Goal: Task Accomplishment & Management: Use online tool/utility

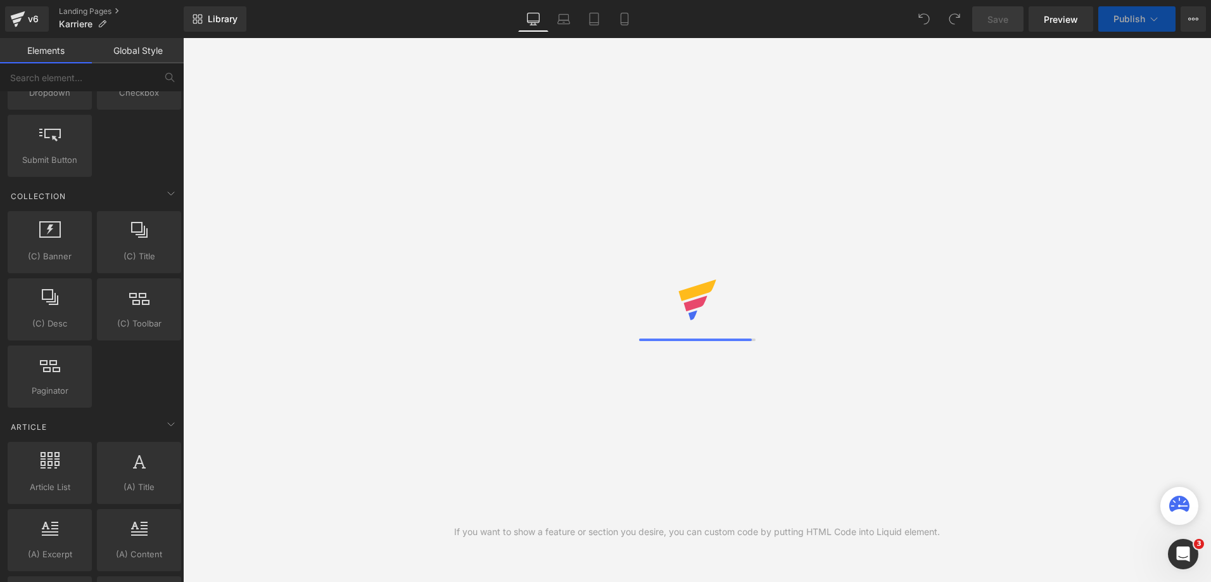
scroll to position [2171, 0]
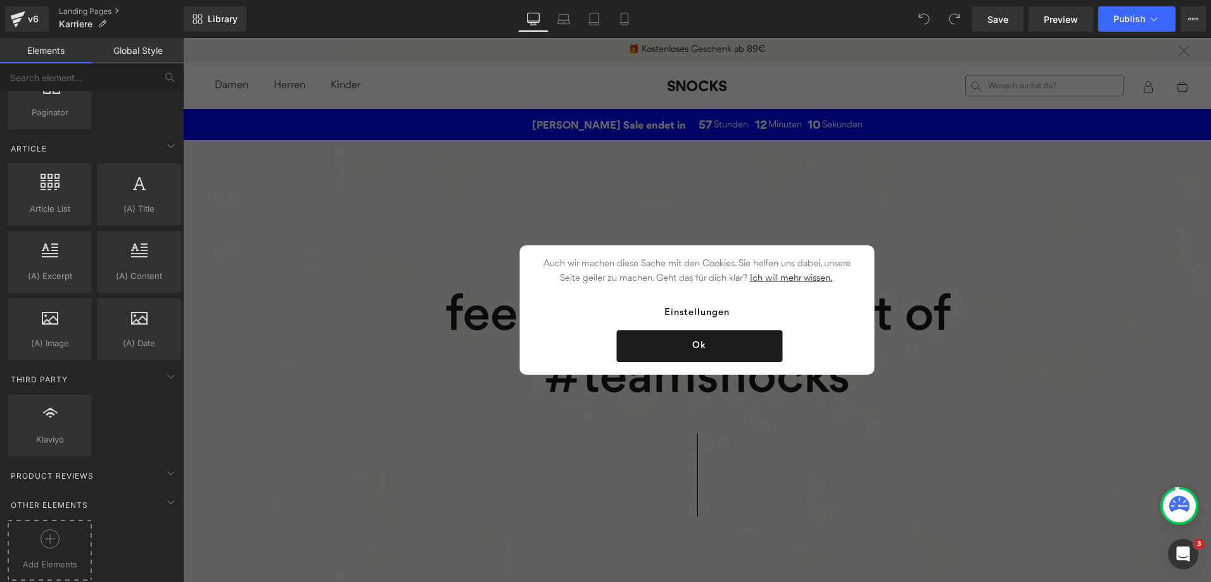
click at [45, 539] on div at bounding box center [50, 543] width 78 height 29
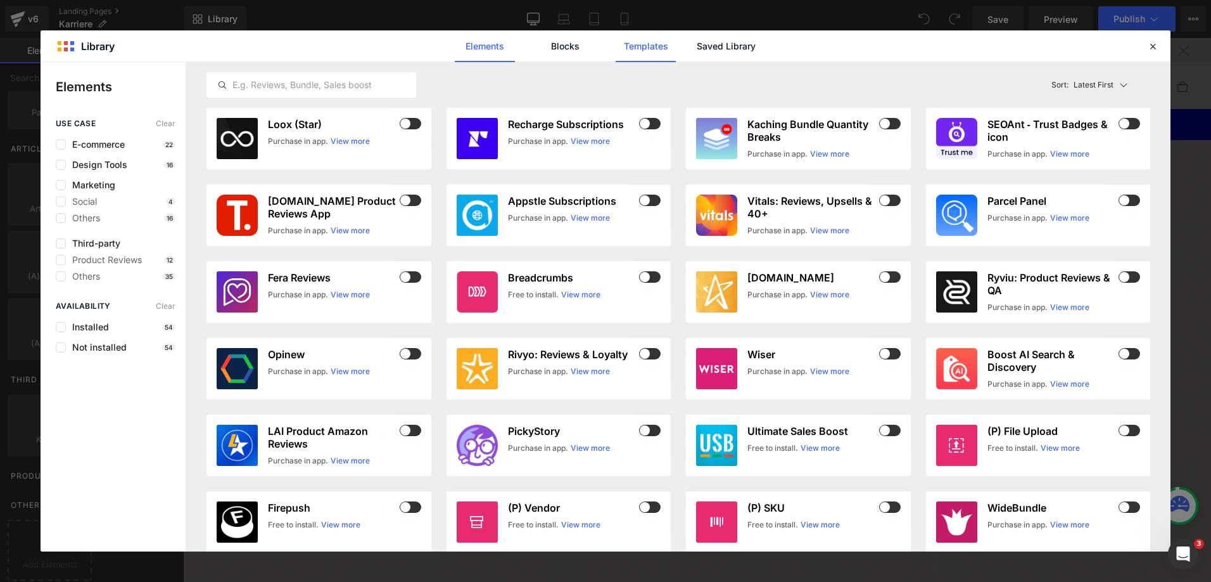
click at [651, 49] on link "Templates" at bounding box center [646, 46] width 60 height 32
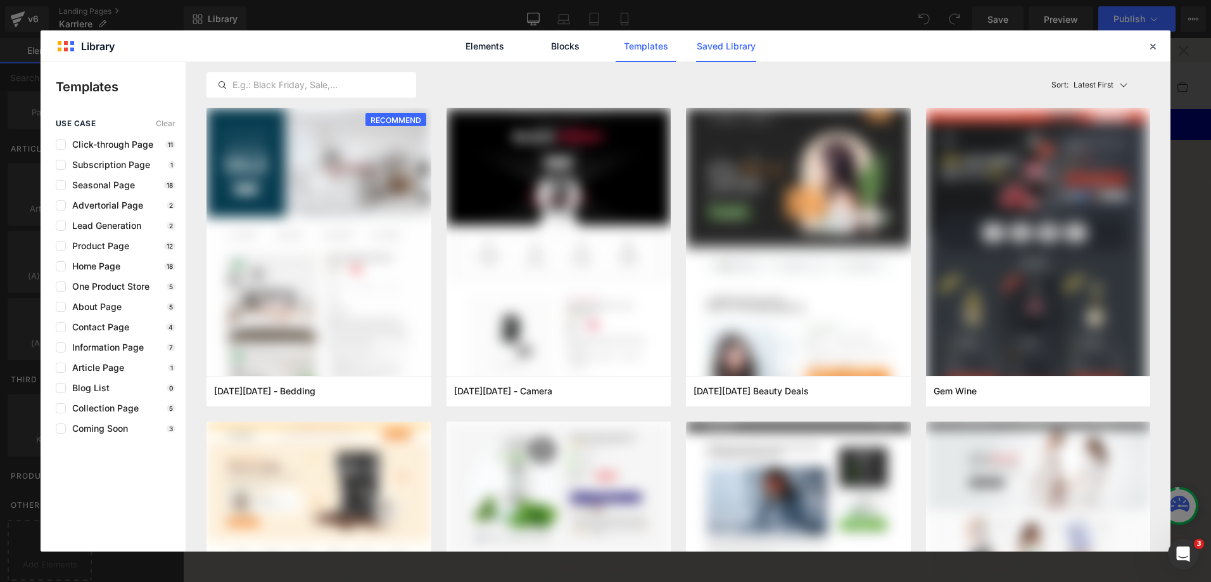
click at [732, 48] on link "Saved Library" at bounding box center [726, 46] width 60 height 32
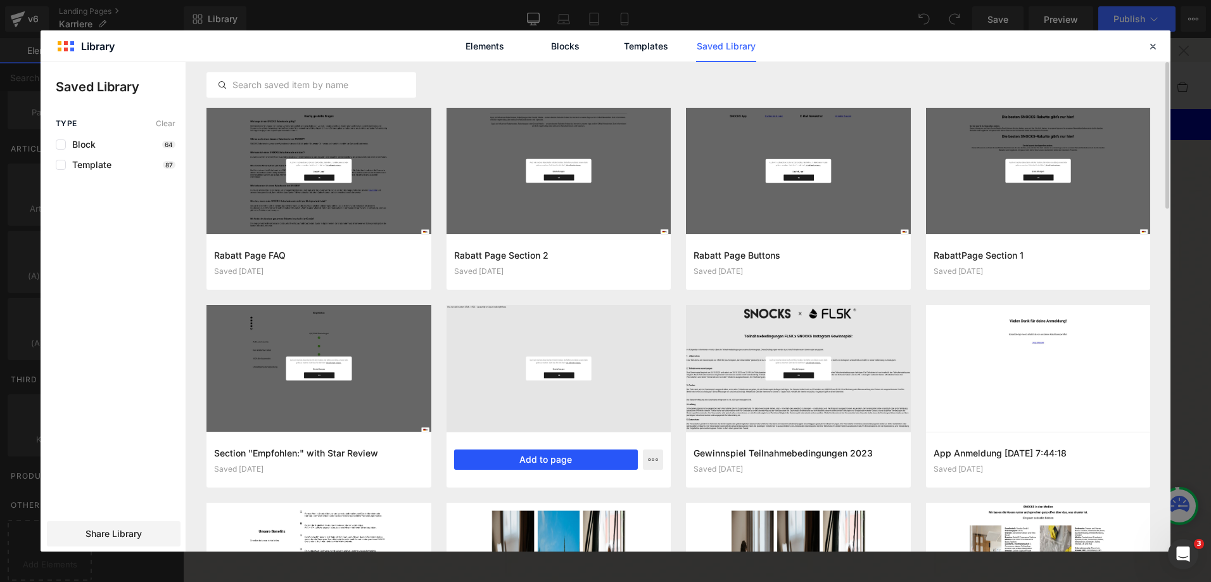
click at [539, 460] on button "Add to page" at bounding box center [546, 459] width 184 height 20
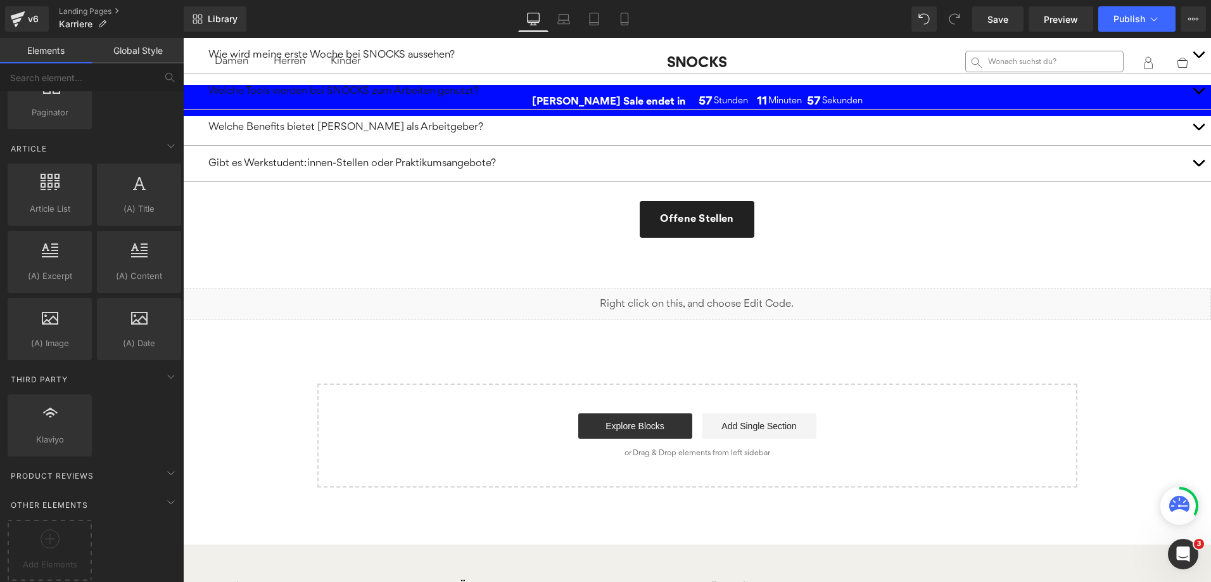
scroll to position [2007, 0]
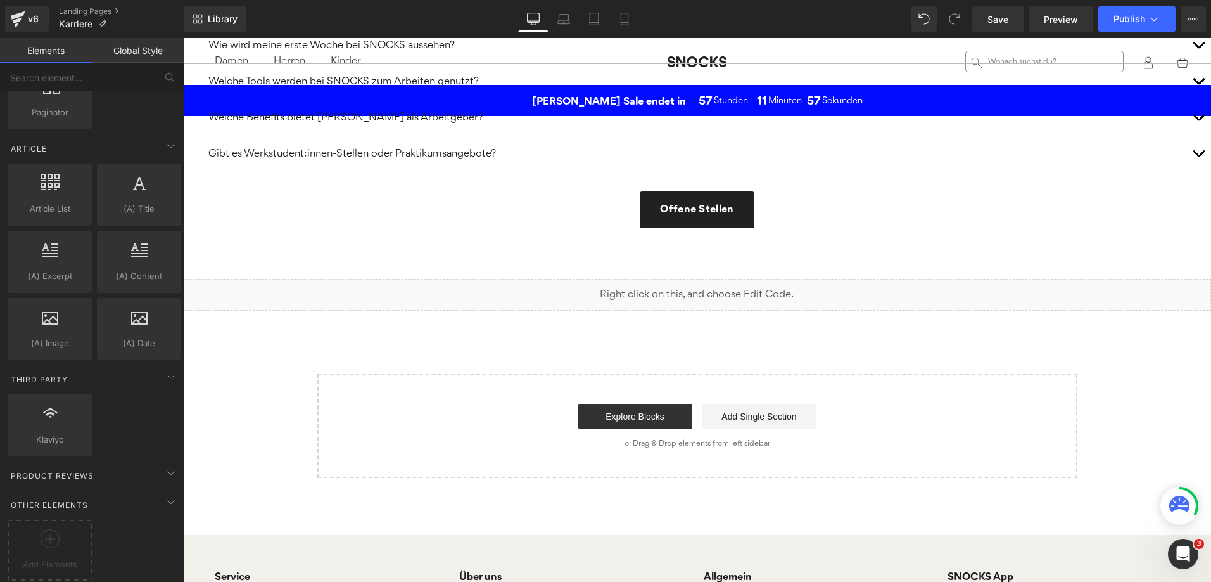
click at [784, 298] on div "Liquid" at bounding box center [697, 295] width 1028 height 32
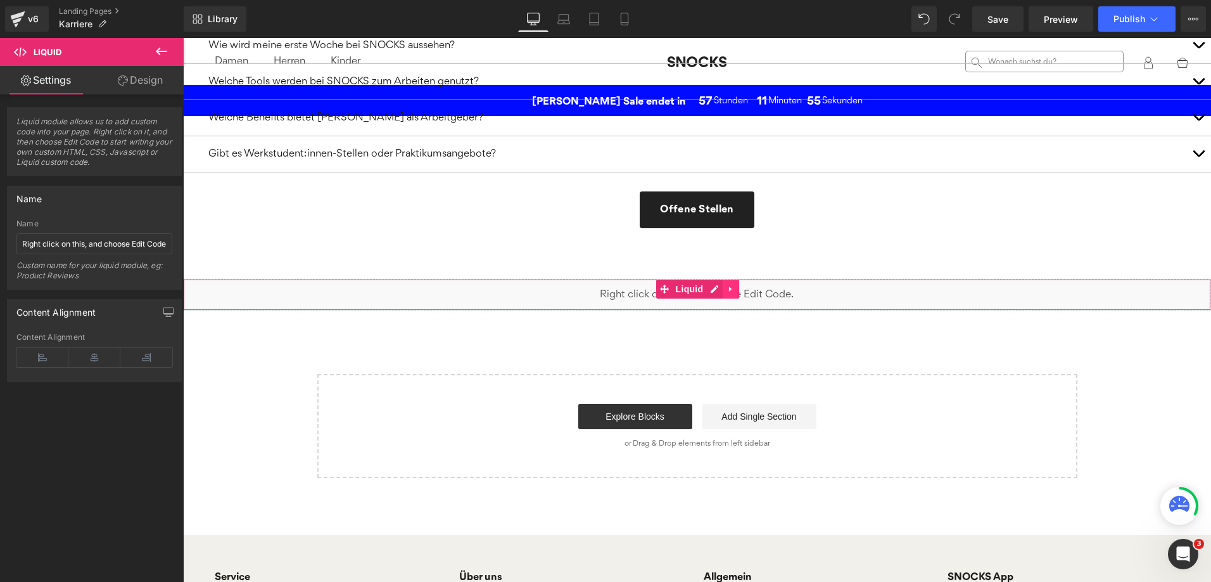
click at [737, 290] on link at bounding box center [731, 288] width 16 height 19
click at [739, 290] on icon at bounding box center [739, 288] width 9 height 9
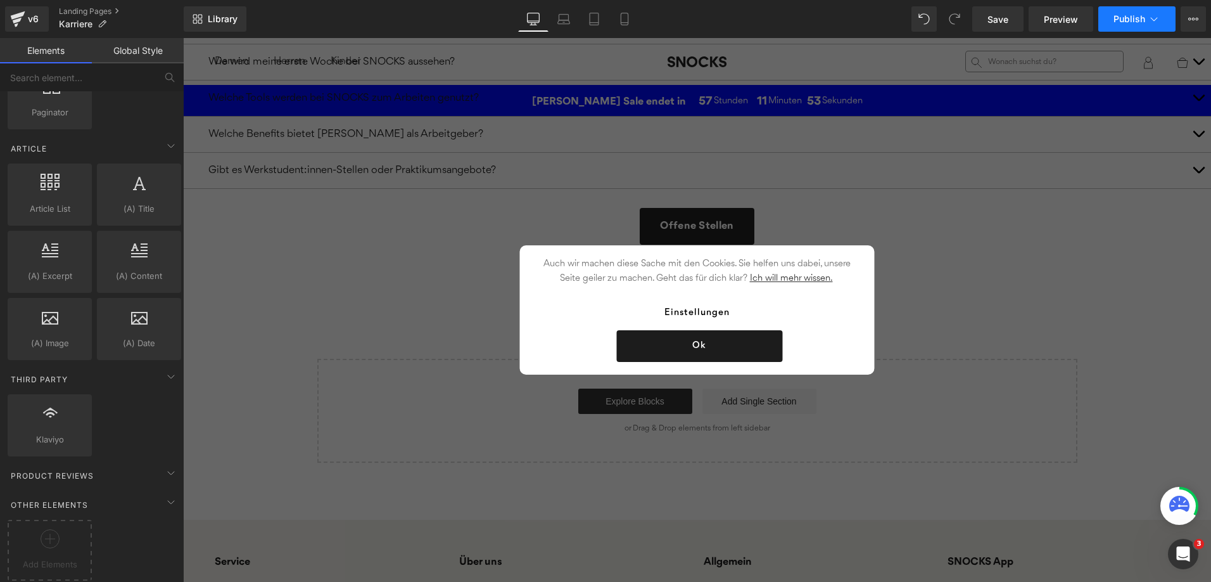
click at [1130, 22] on span "Publish" at bounding box center [1130, 19] width 32 height 10
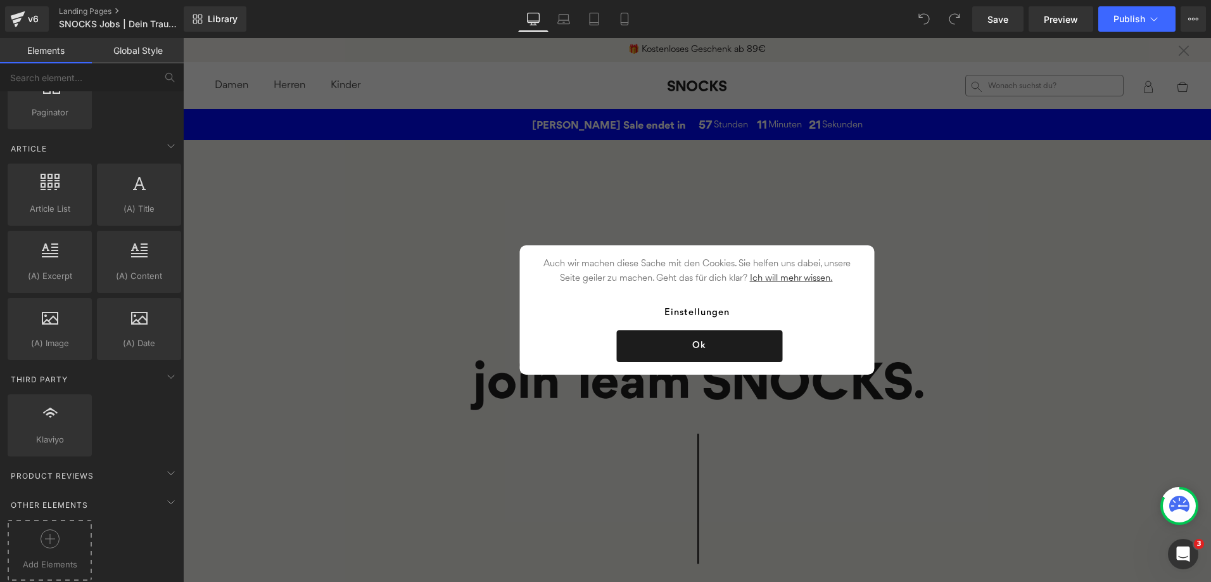
click at [55, 558] on span "Add Elements" at bounding box center [50, 564] width 78 height 13
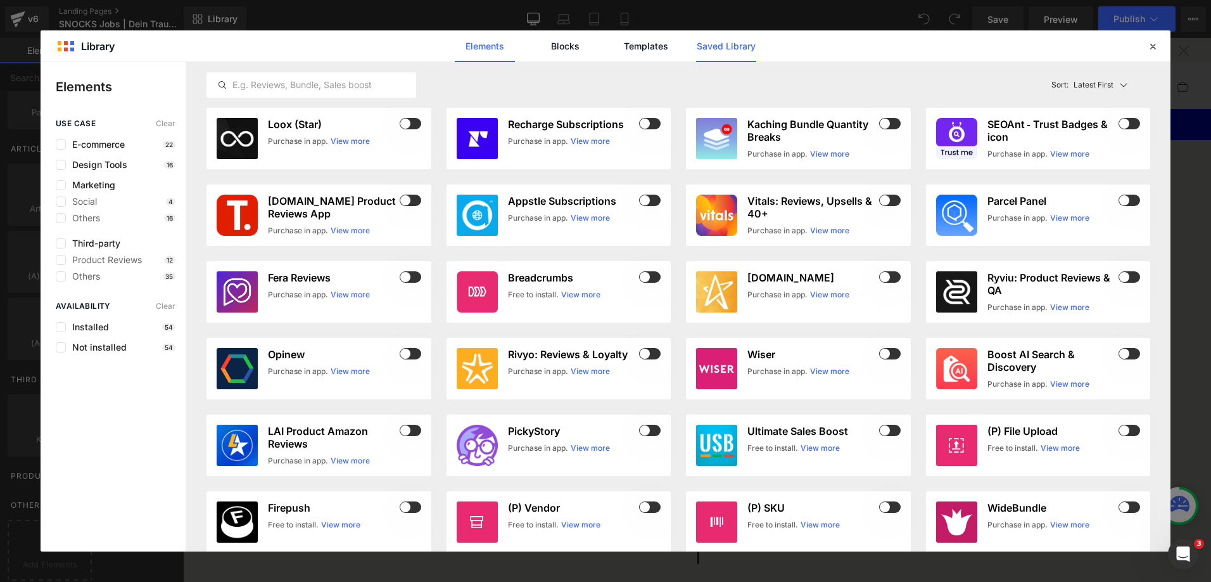
click at [744, 48] on link "Saved Library" at bounding box center [726, 46] width 60 height 32
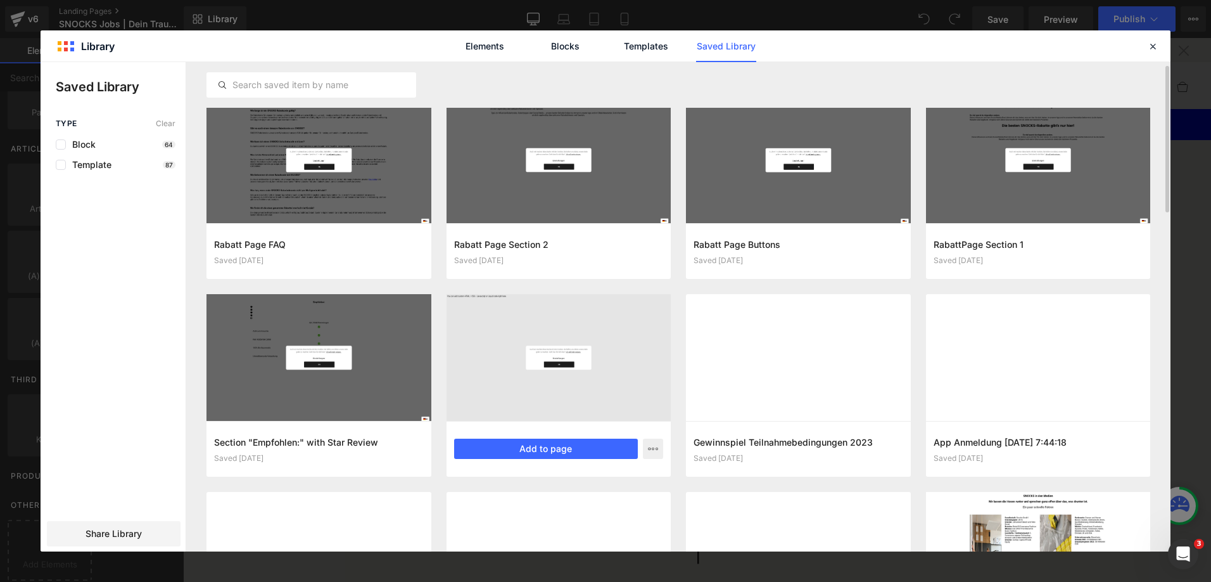
scroll to position [11, 0]
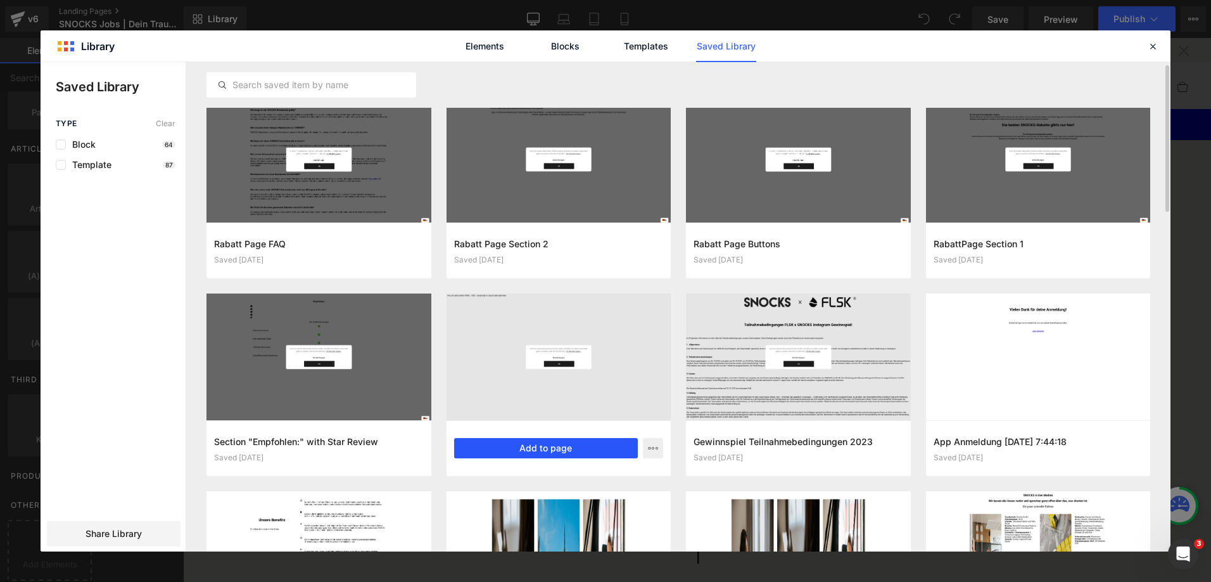
click at [545, 446] on button "Add to page" at bounding box center [546, 448] width 184 height 20
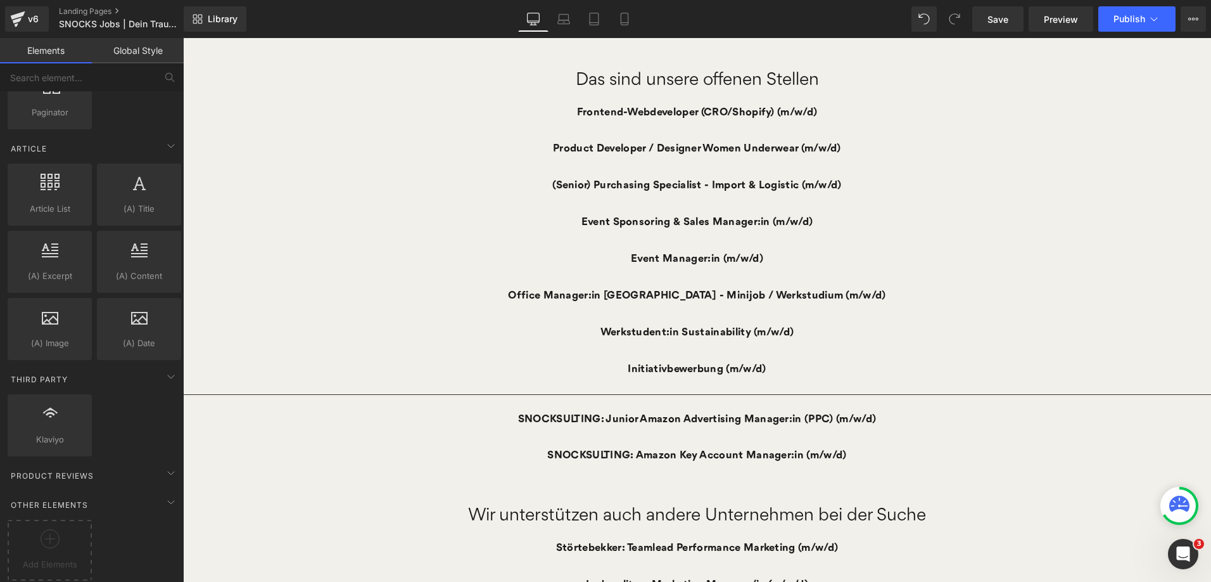
scroll to position [617, 0]
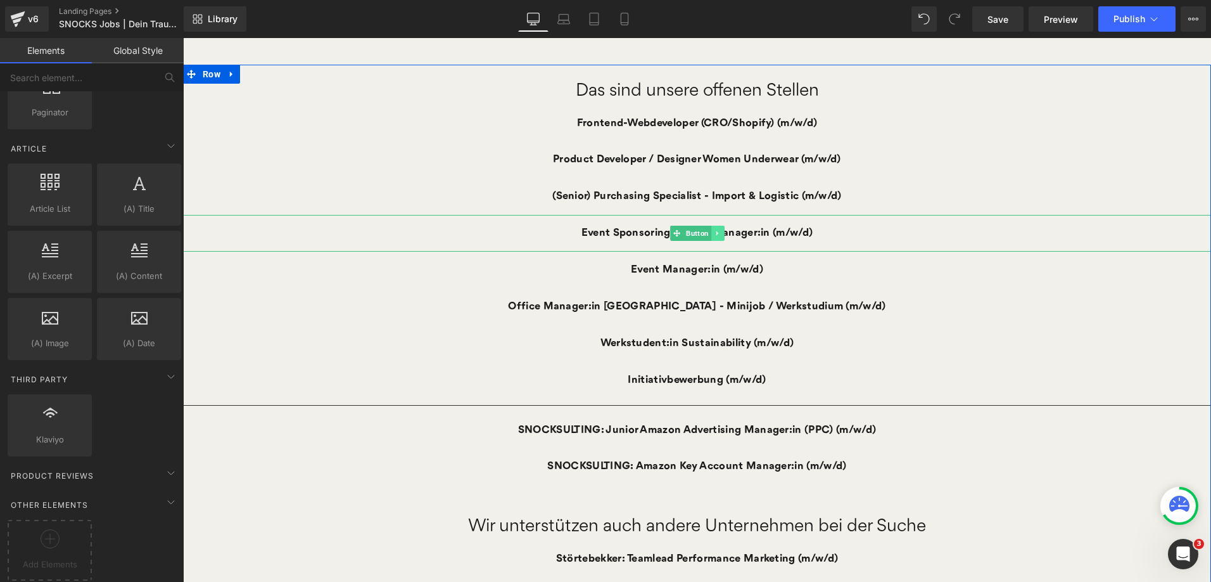
click at [718, 231] on icon at bounding box center [717, 233] width 7 height 8
click at [723, 235] on icon at bounding box center [724, 233] width 7 height 7
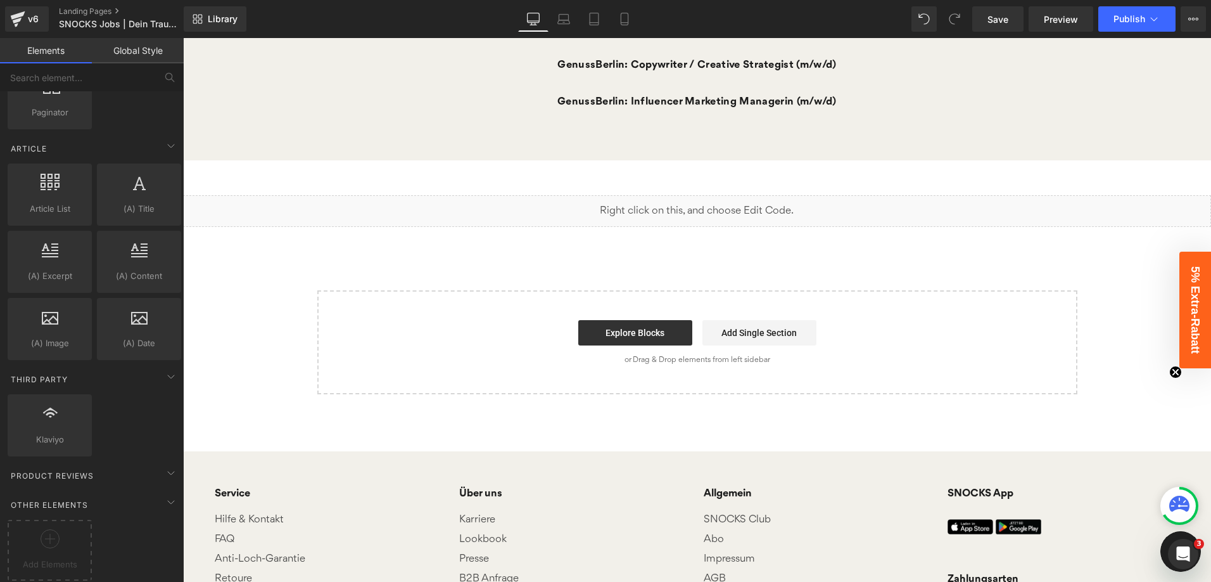
scroll to position [1199, 0]
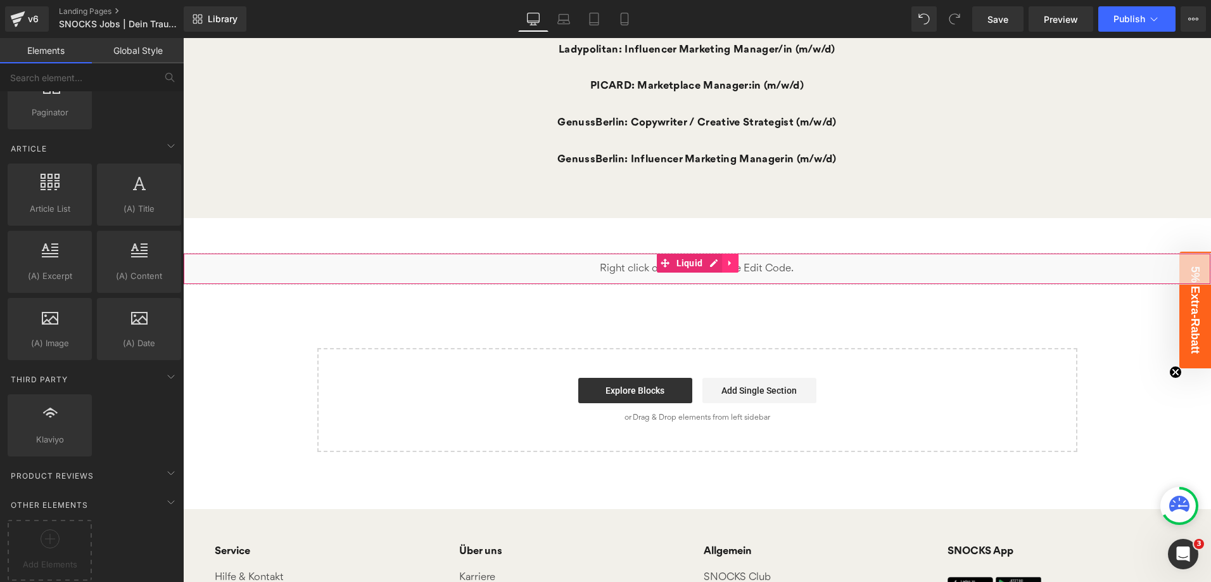
click at [729, 267] on link at bounding box center [730, 262] width 16 height 19
click at [737, 264] on icon at bounding box center [738, 264] width 9 height 10
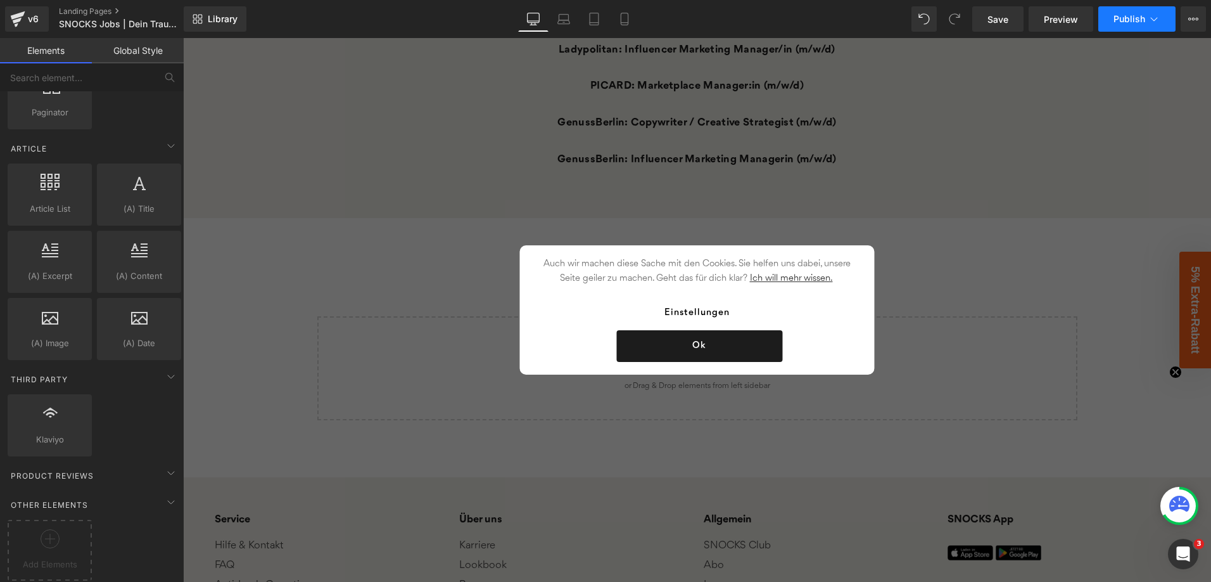
click at [1129, 23] on span "Publish" at bounding box center [1130, 19] width 32 height 10
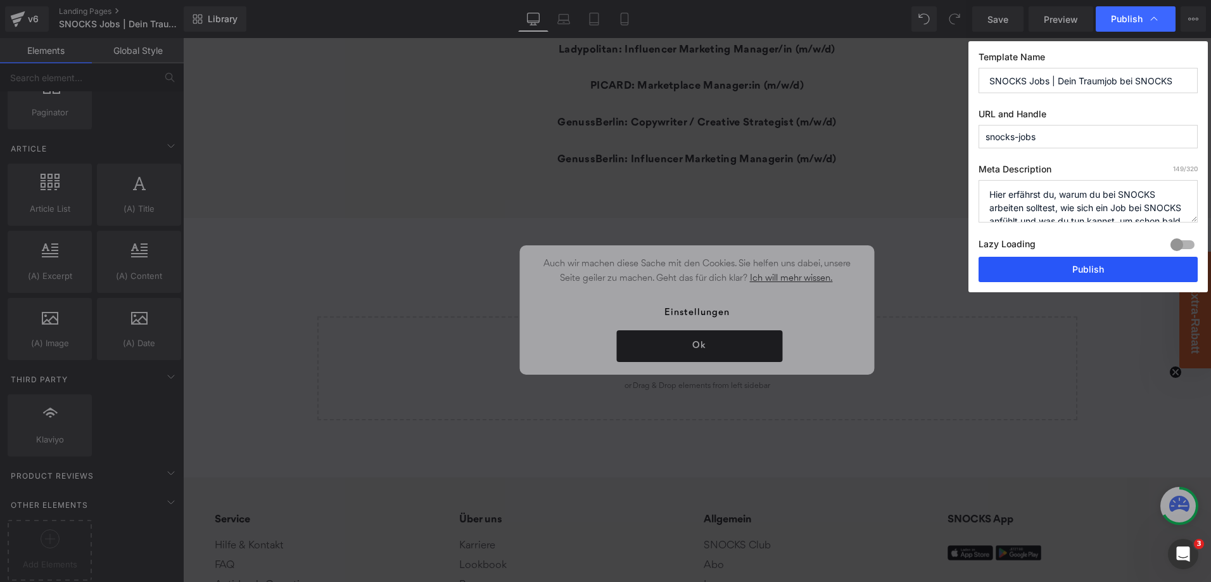
click at [1030, 266] on button "Publish" at bounding box center [1088, 269] width 219 height 25
